Goal: Task Accomplishment & Management: Manage account settings

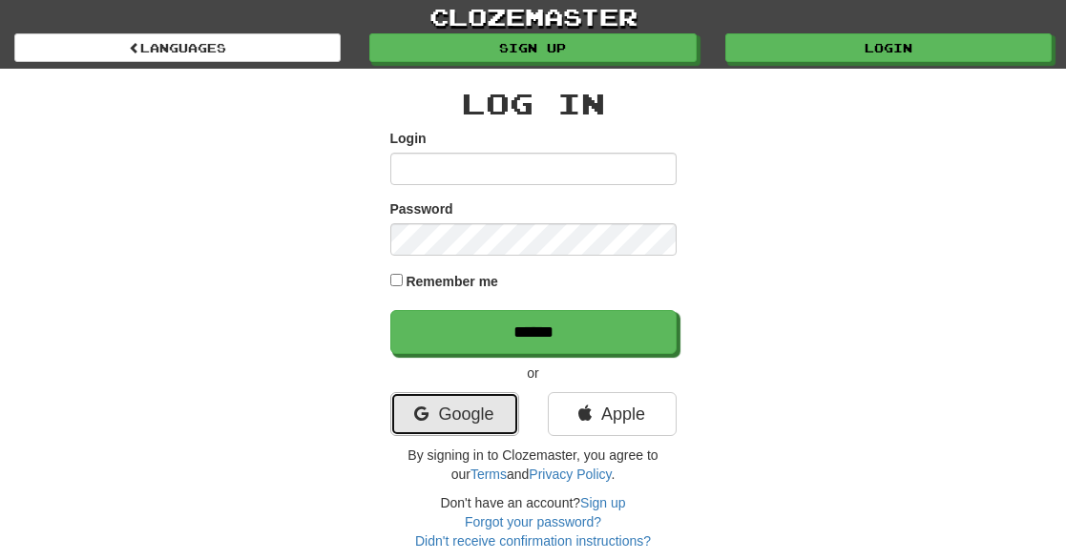
click at [473, 429] on link "Google" at bounding box center [454, 414] width 129 height 44
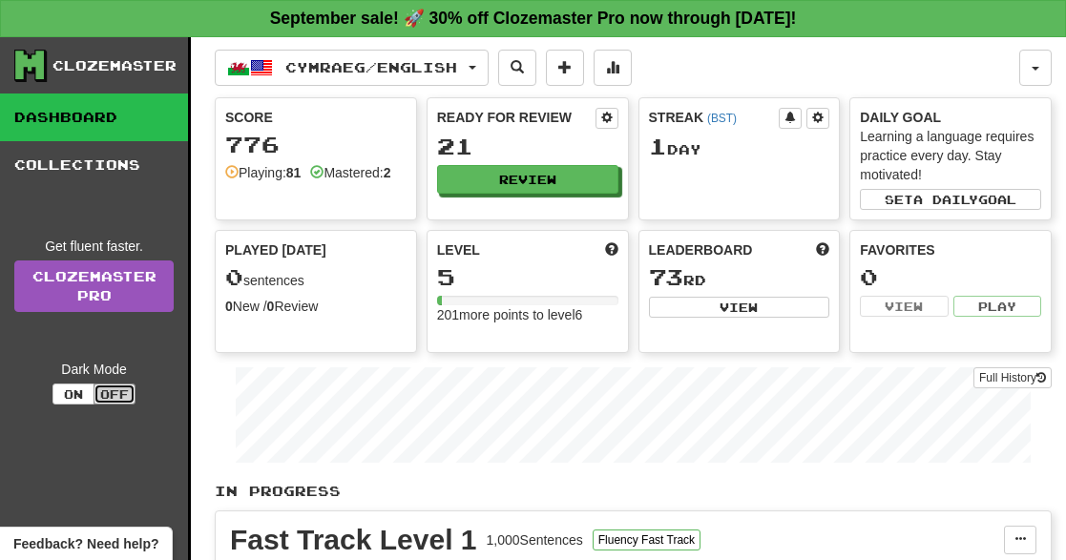
click at [110, 397] on button "Off" at bounding box center [114, 394] width 42 height 21
click at [75, 397] on button "On" at bounding box center [73, 394] width 42 height 21
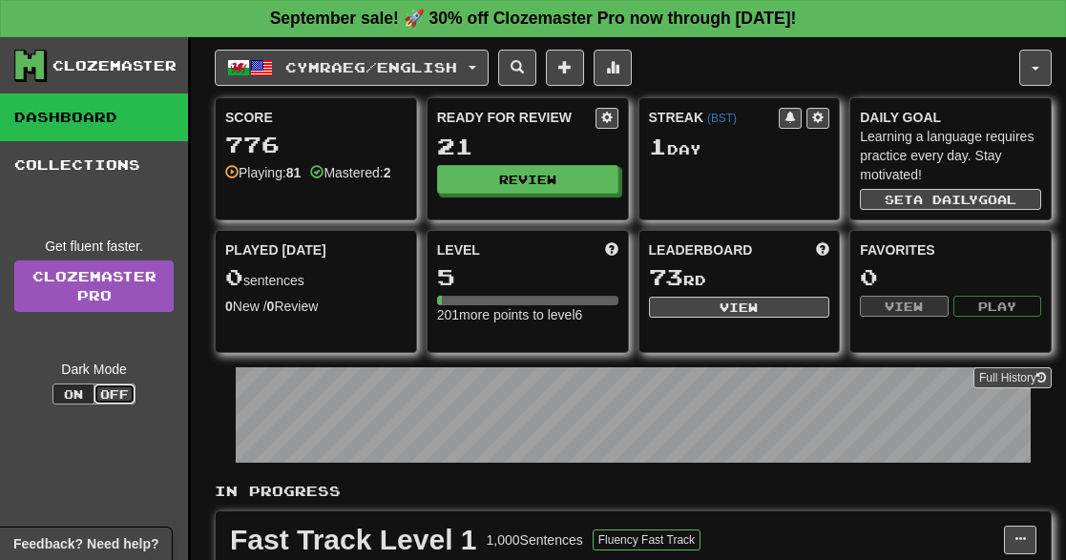
click at [98, 394] on button "Off" at bounding box center [114, 394] width 42 height 21
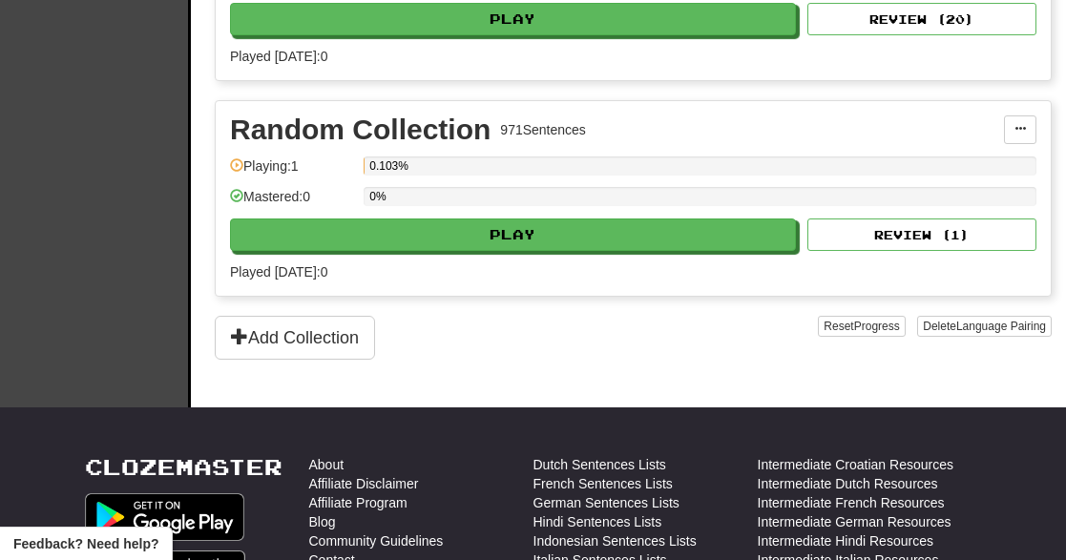
scroll to position [340, 0]
